Goal: Obtain resource: Download file/media

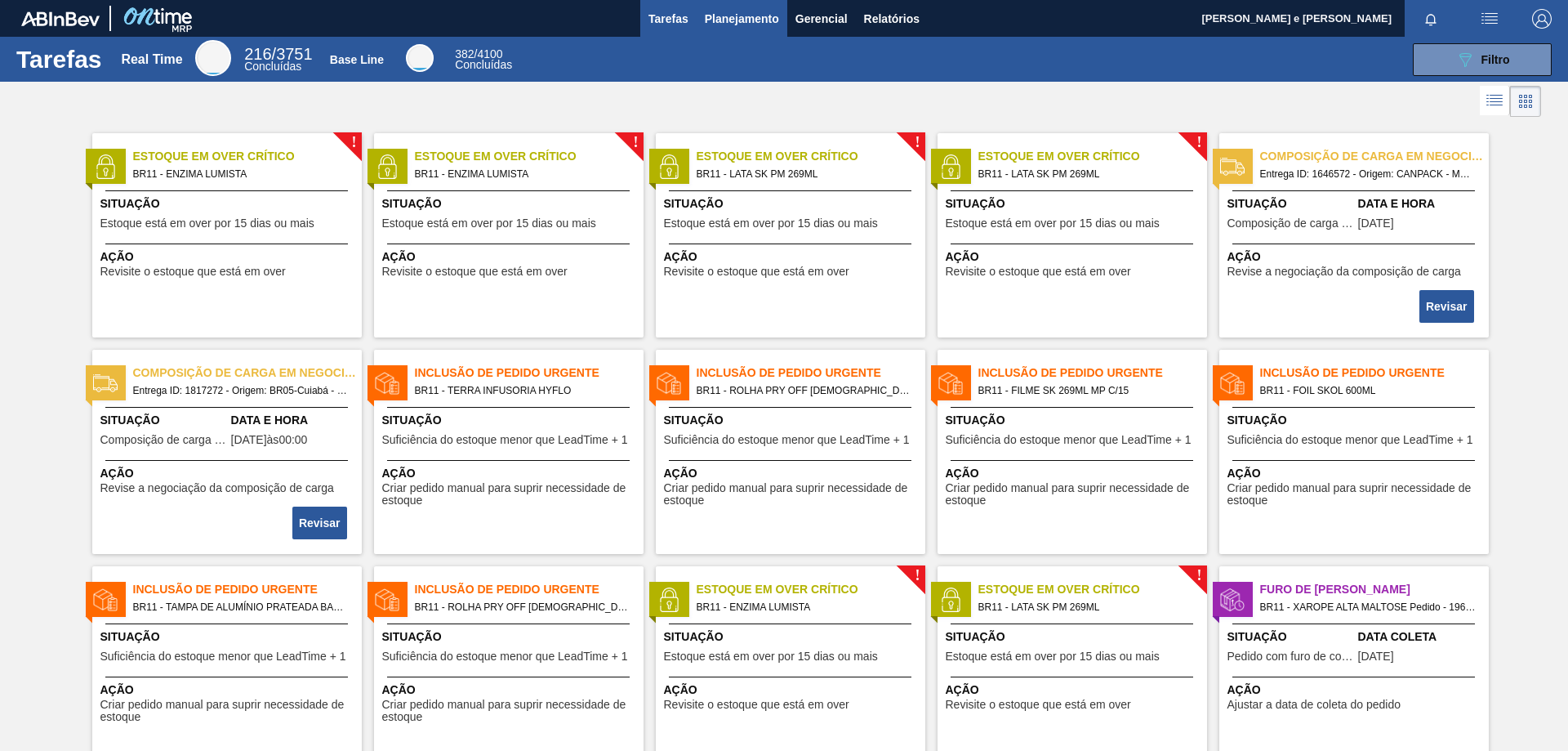
click at [742, 20] on span "Planejamento" at bounding box center [742, 19] width 75 height 20
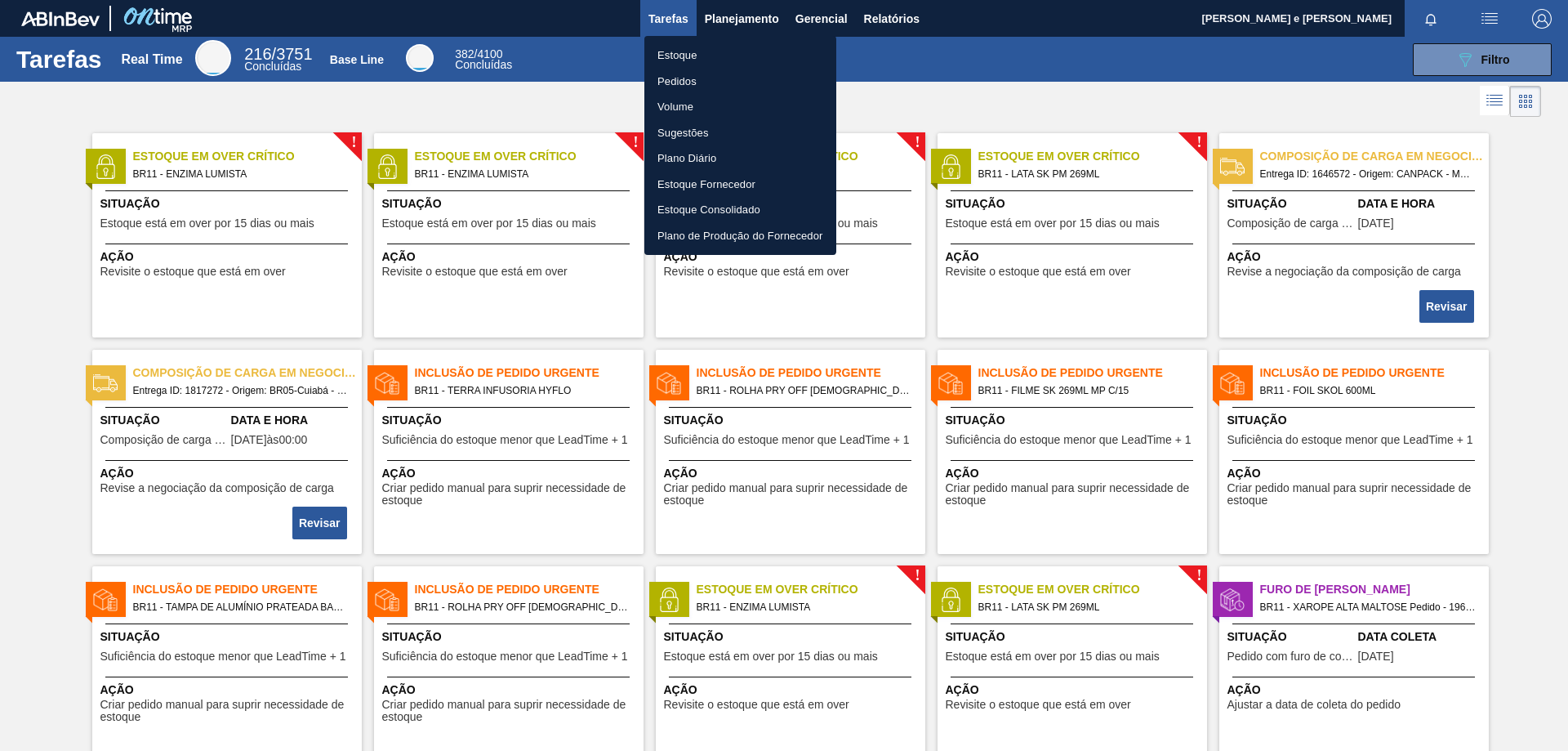
click at [872, 22] on div at bounding box center [784, 376] width 1568 height 751
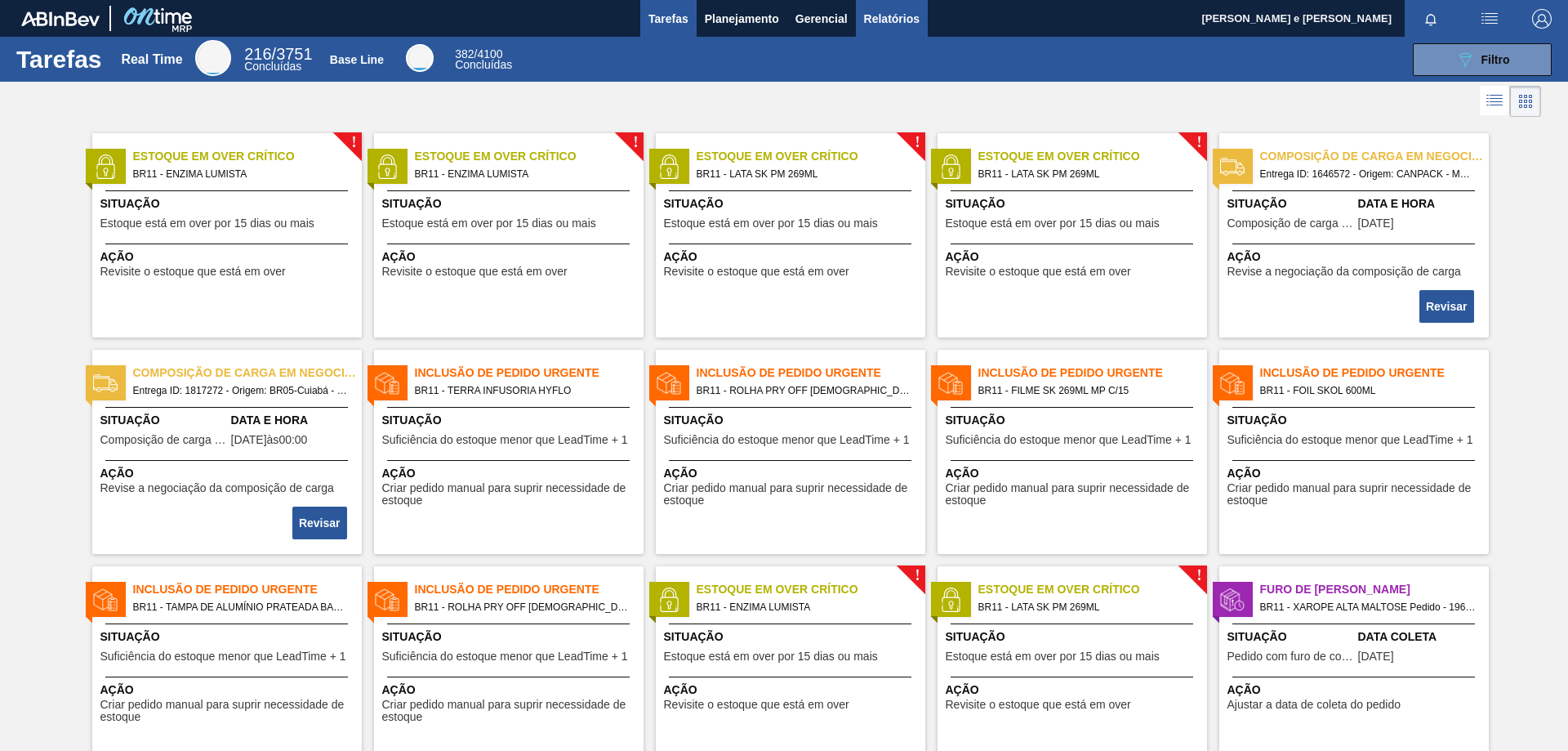
click at [895, 17] on span "Relatórios" at bounding box center [892, 19] width 55 height 20
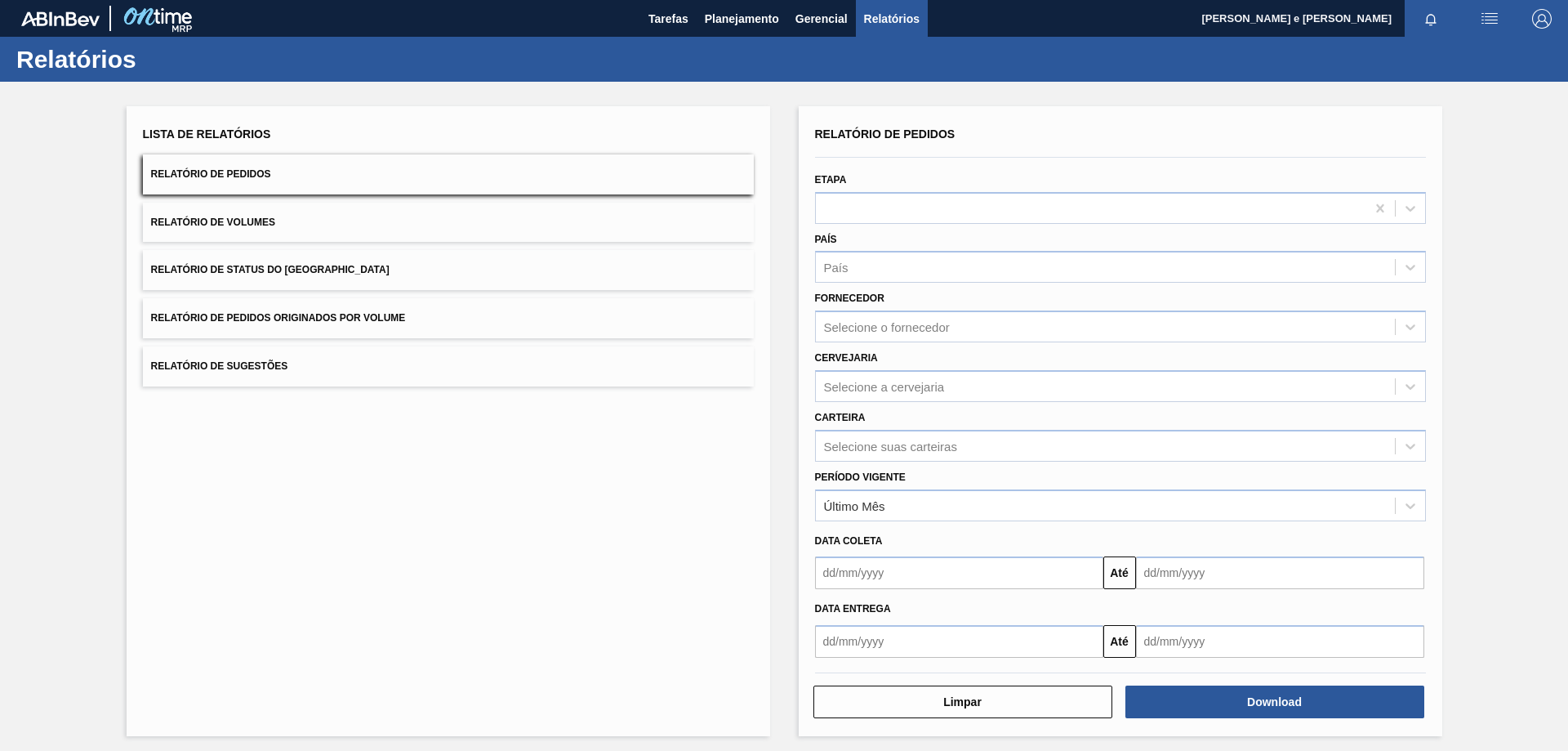
click at [283, 197] on div "Lista de Relatórios Relatório de Pedidos Relatório de Volumes Relatório de Stat…" at bounding box center [447, 255] width 610 height 263
click at [277, 175] on button "Relatório de Pedidos" at bounding box center [447, 174] width 610 height 40
click at [869, 279] on div "País" at bounding box center [1120, 266] width 610 height 31
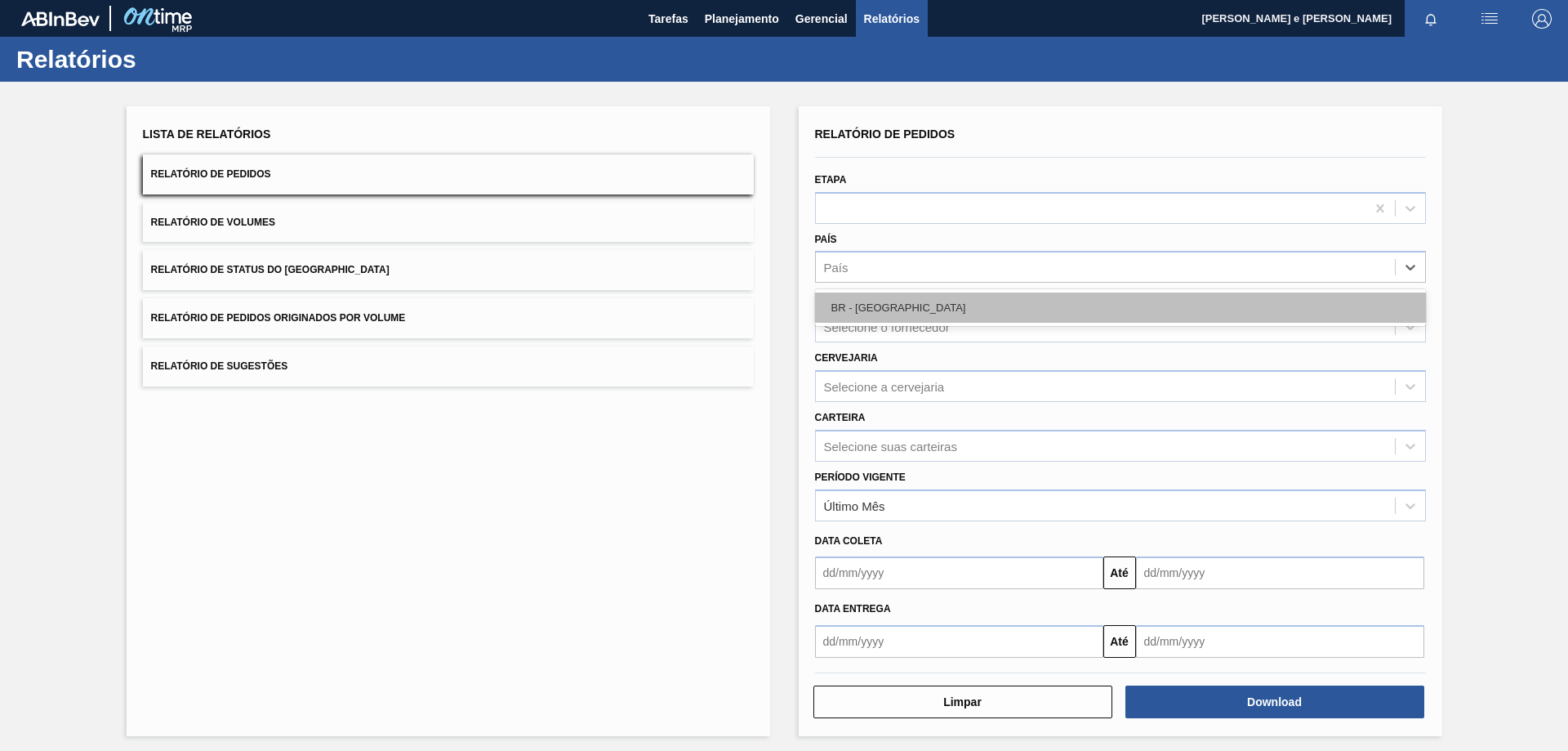
click at [863, 315] on div "BR - [GEOGRAPHIC_DATA]" at bounding box center [1120, 307] width 610 height 30
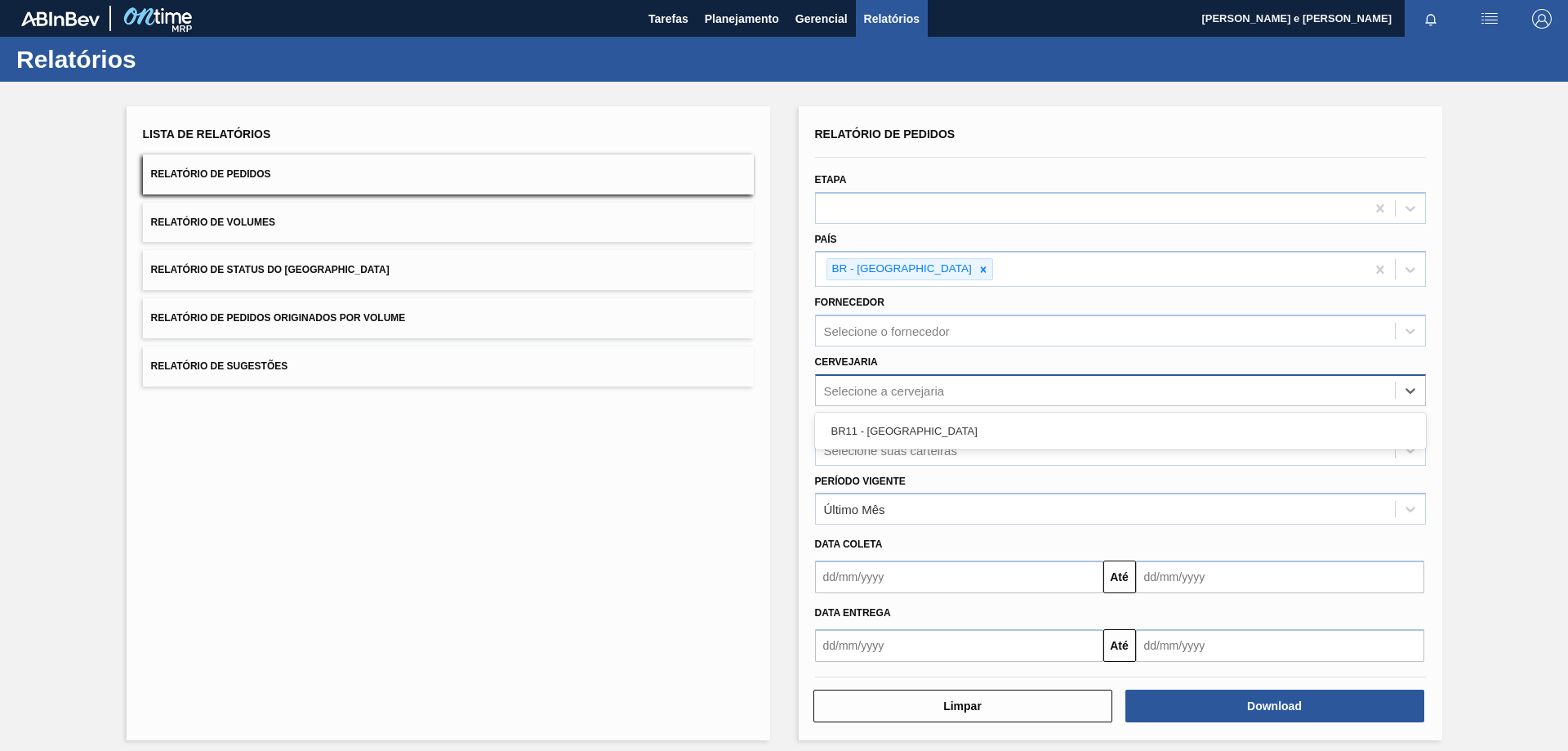
click at [920, 398] on div "Selecione a cervejaria" at bounding box center [1105, 390] width 579 height 24
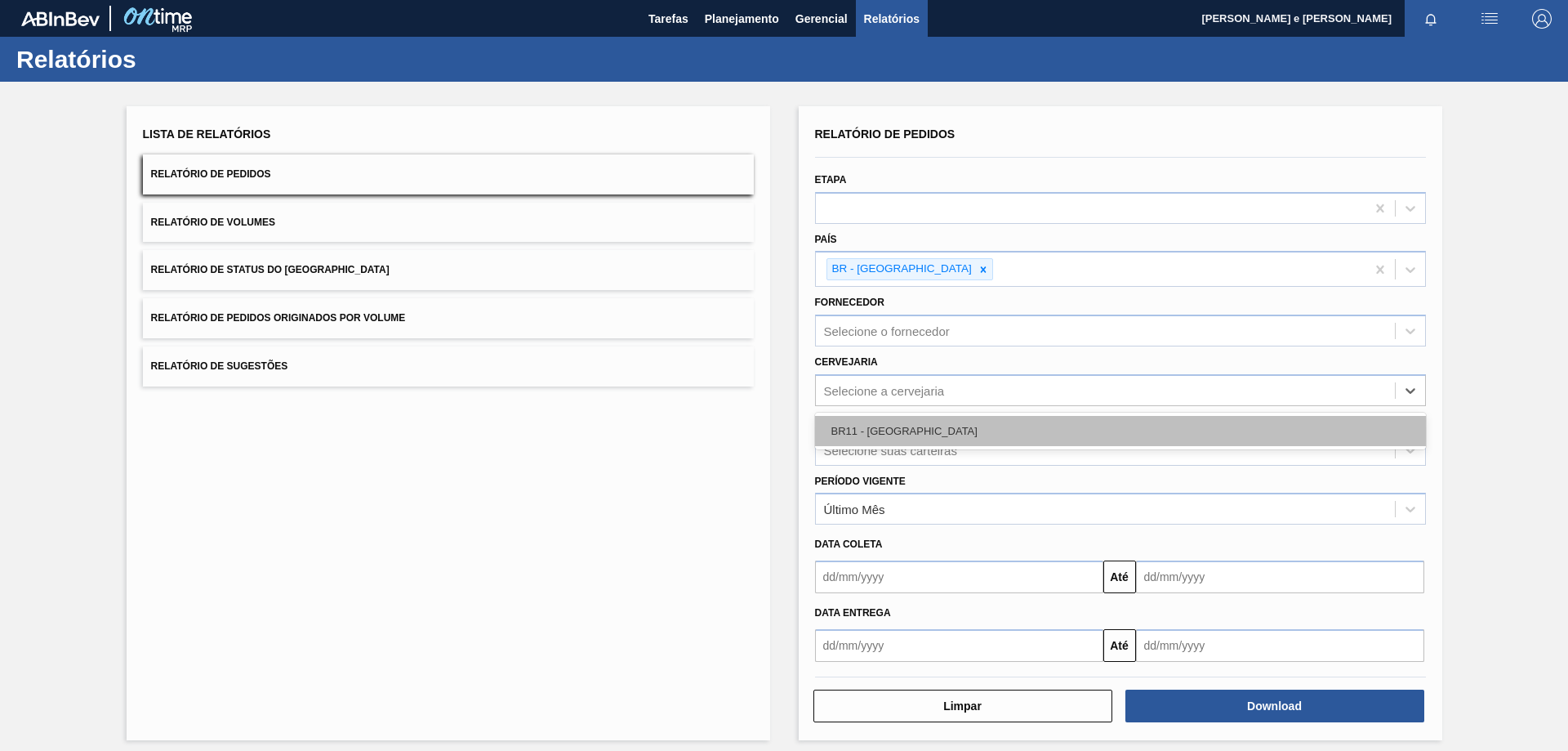
click at [900, 433] on div "BR11 - [GEOGRAPHIC_DATA]" at bounding box center [1120, 431] width 610 height 30
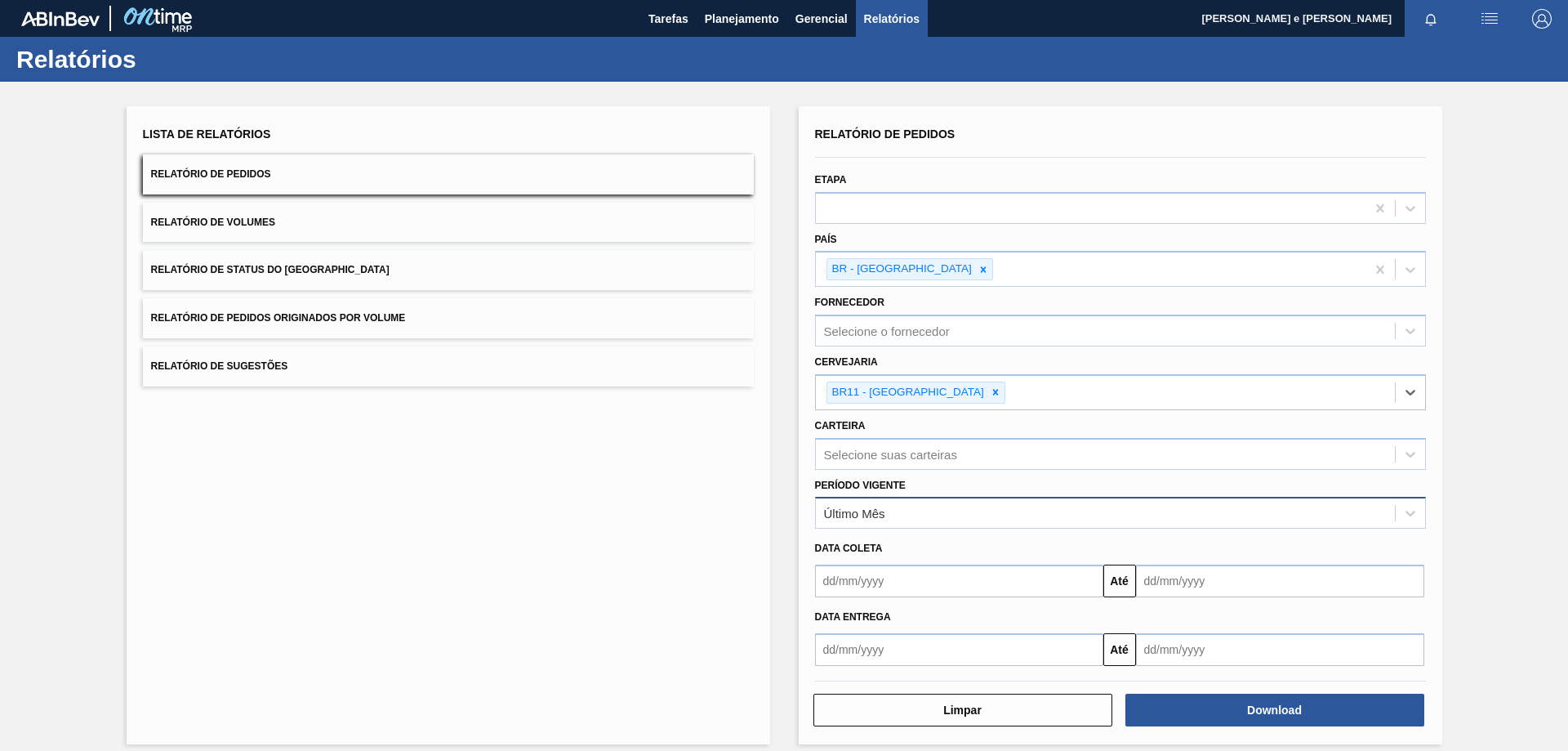
click at [869, 520] on div "Último Mês" at bounding box center [1105, 513] width 579 height 24
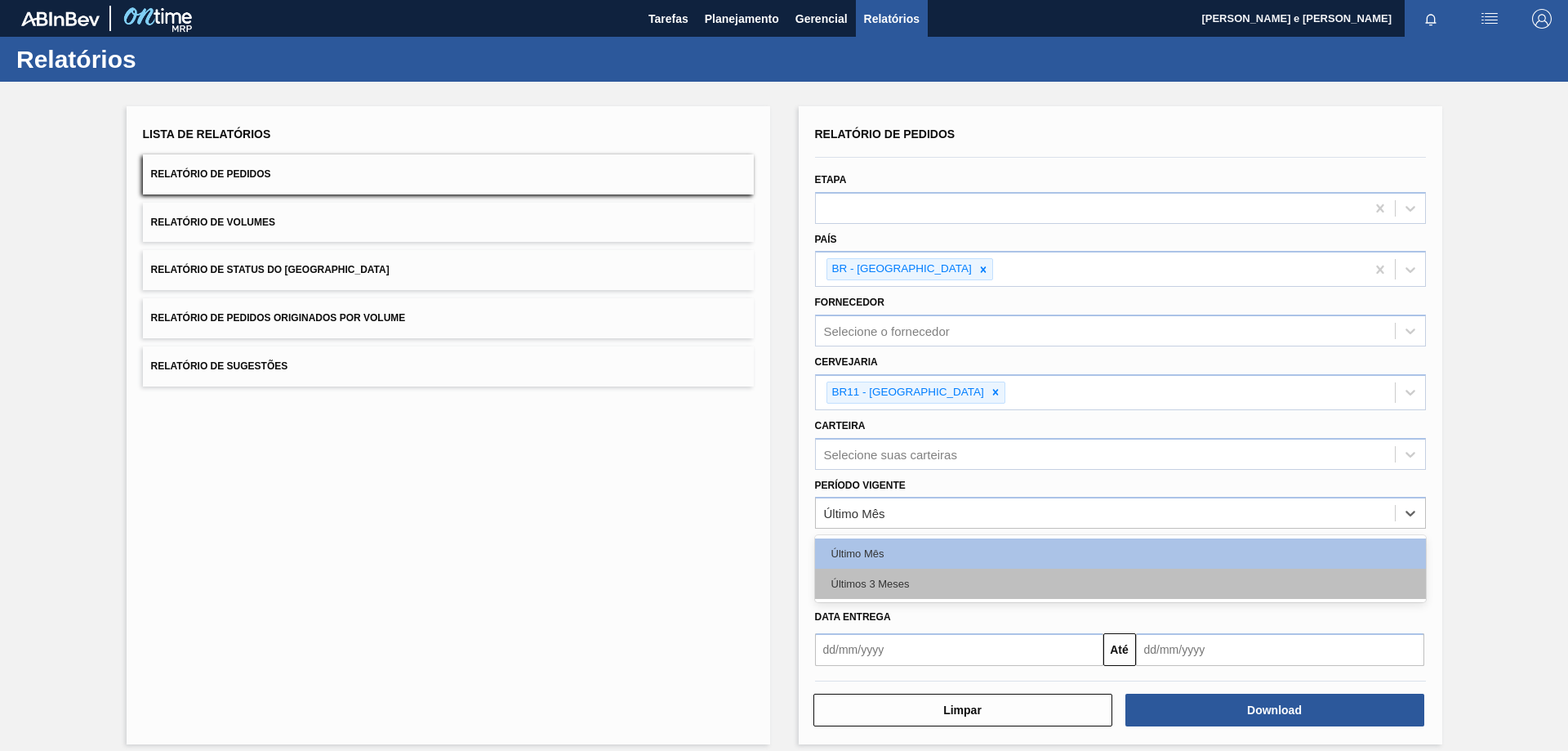
click at [845, 578] on div "Últimos 3 Meses" at bounding box center [1120, 583] width 610 height 30
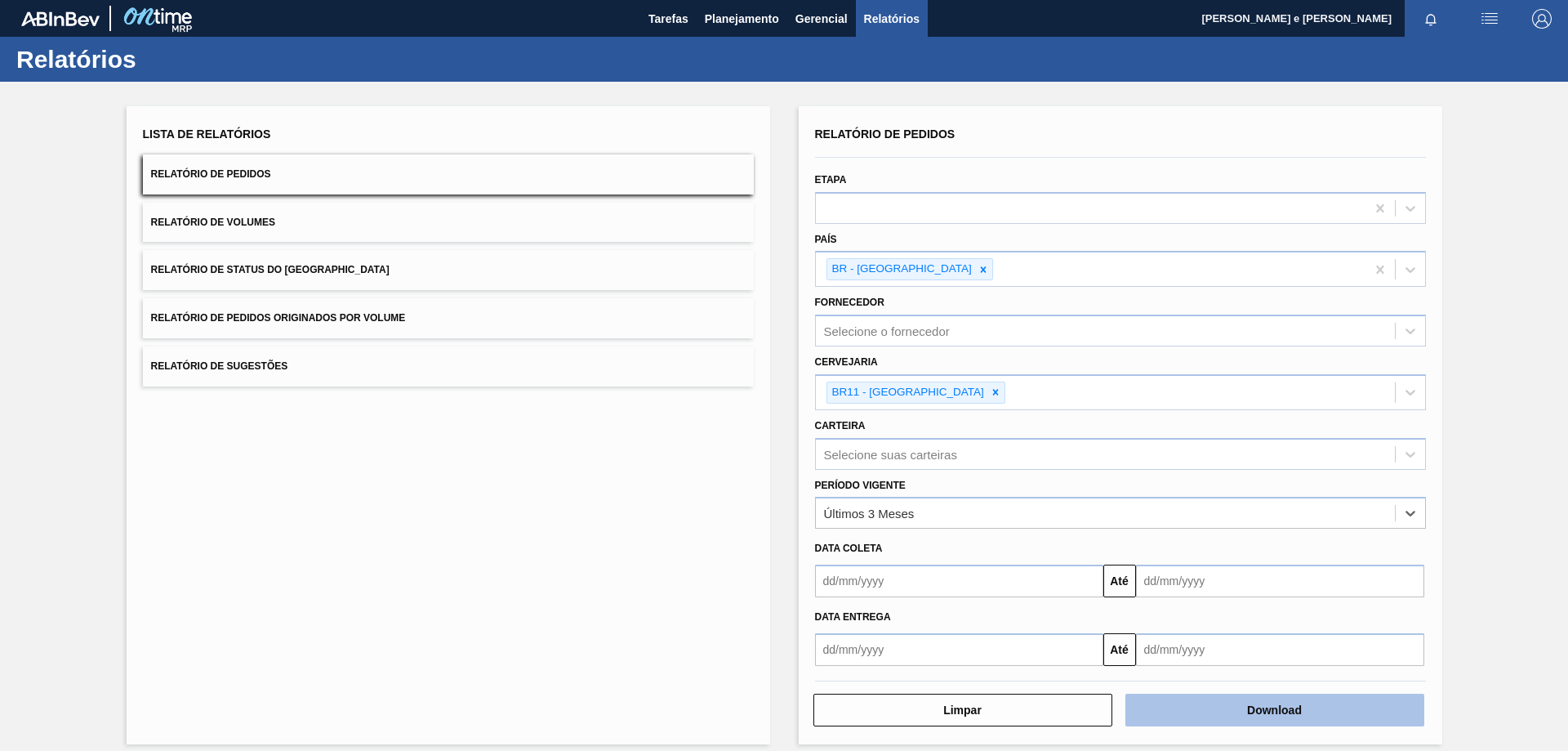
click at [1265, 714] on button "Download" at bounding box center [1275, 709] width 299 height 32
